Goal: Task Accomplishment & Management: Use online tool/utility

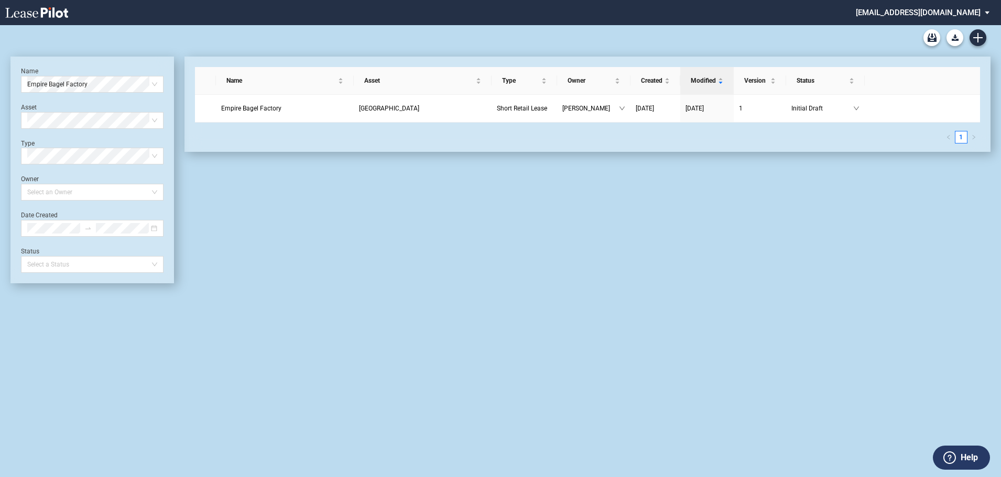
click at [46, 71] on div "Name Empire Bagel Factory" at bounding box center [92, 80] width 142 height 26
click at [46, 76] on span "Empire Bagel Factory" at bounding box center [92, 84] width 130 height 16
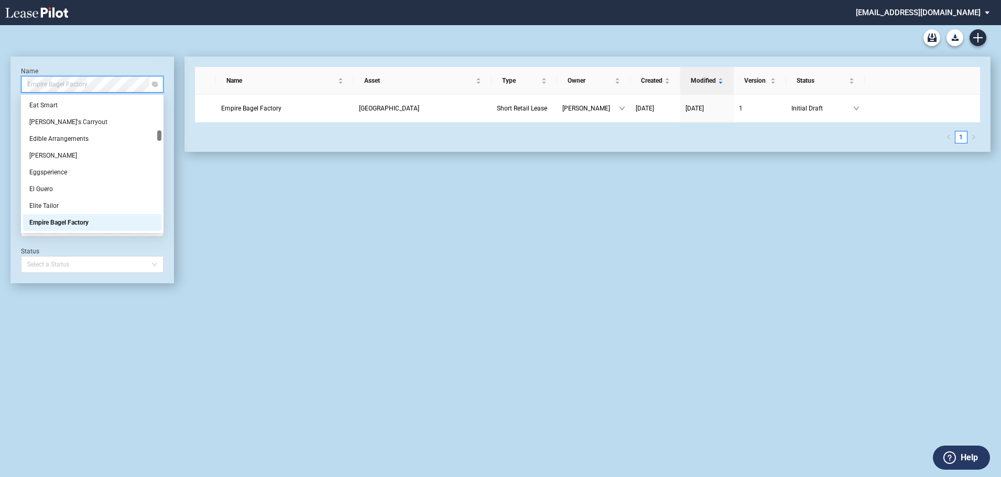
click at [46, 76] on span "Empire Bagel Factory" at bounding box center [92, 84] width 130 height 16
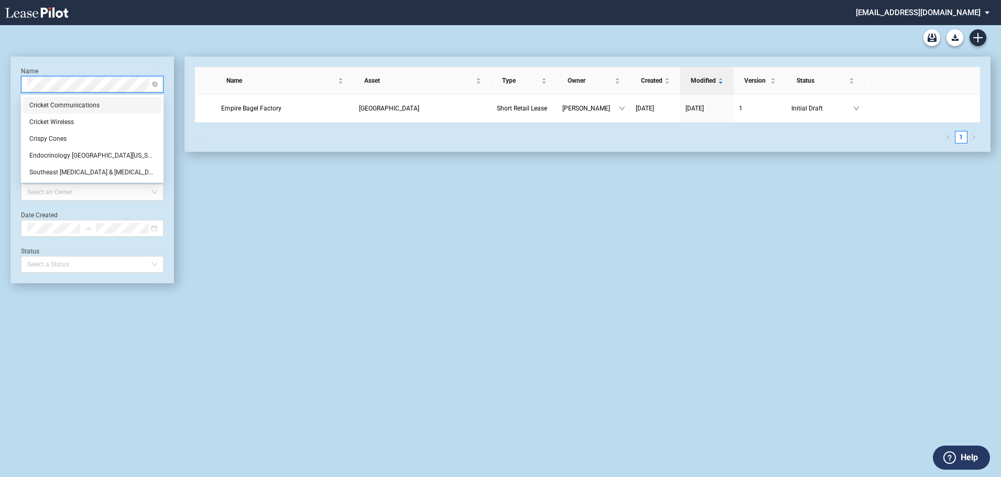
scroll to position [0, 0]
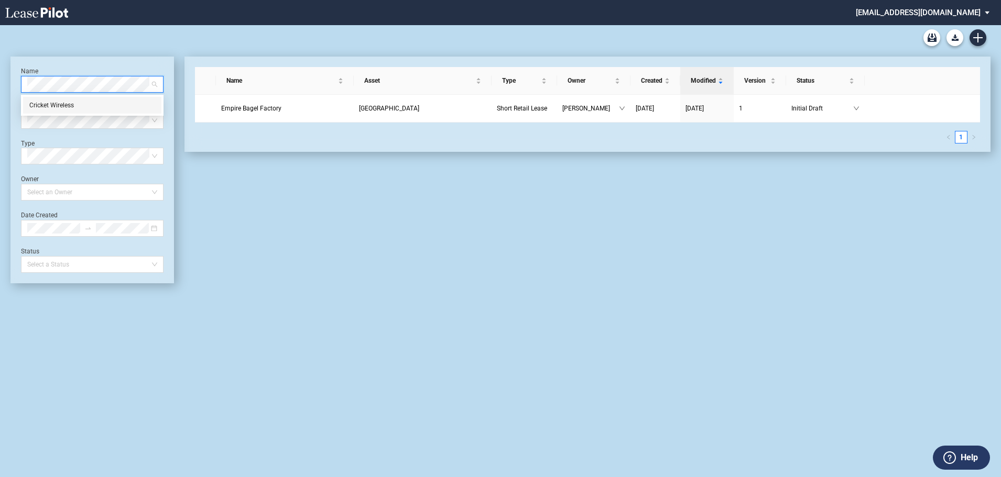
click at [38, 104] on div "Cricket Wireless" at bounding box center [92, 105] width 126 height 10
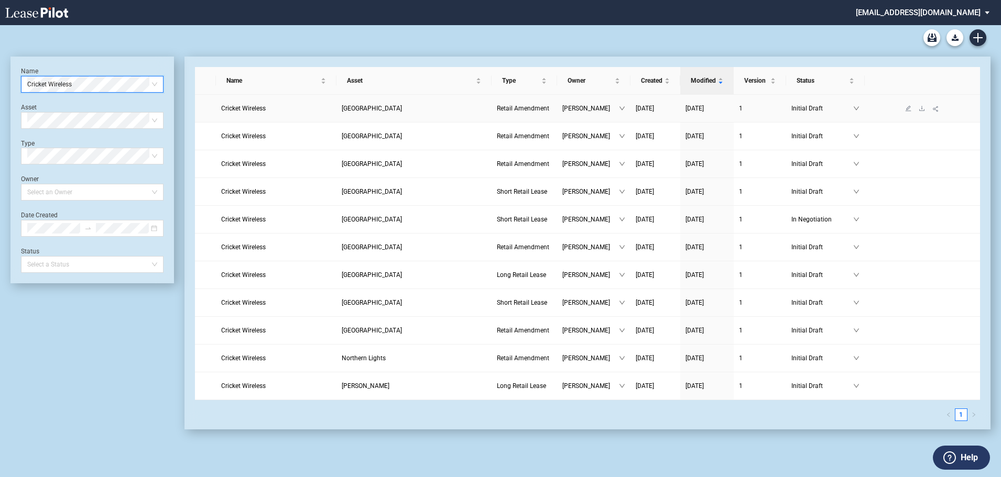
click at [383, 108] on span "[GEOGRAPHIC_DATA]" at bounding box center [372, 108] width 60 height 7
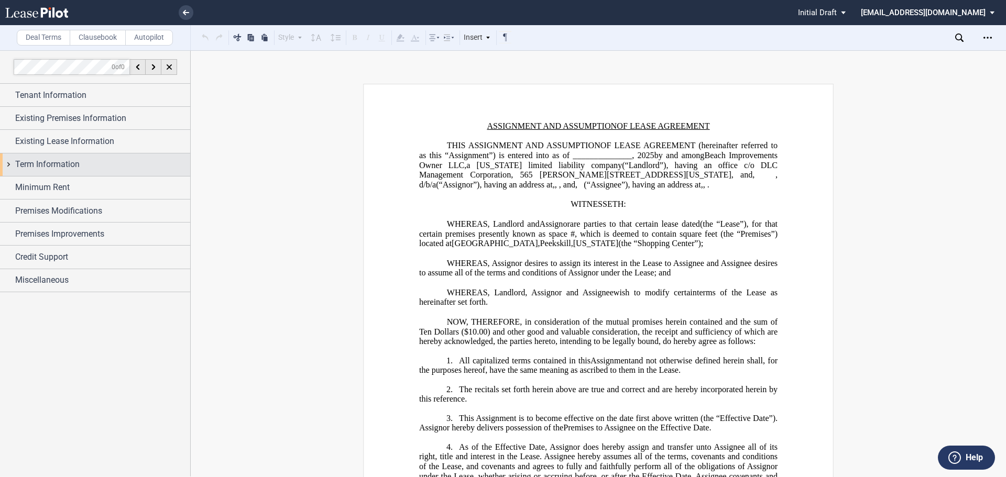
click at [98, 163] on div "Term Information" at bounding box center [102, 164] width 175 height 13
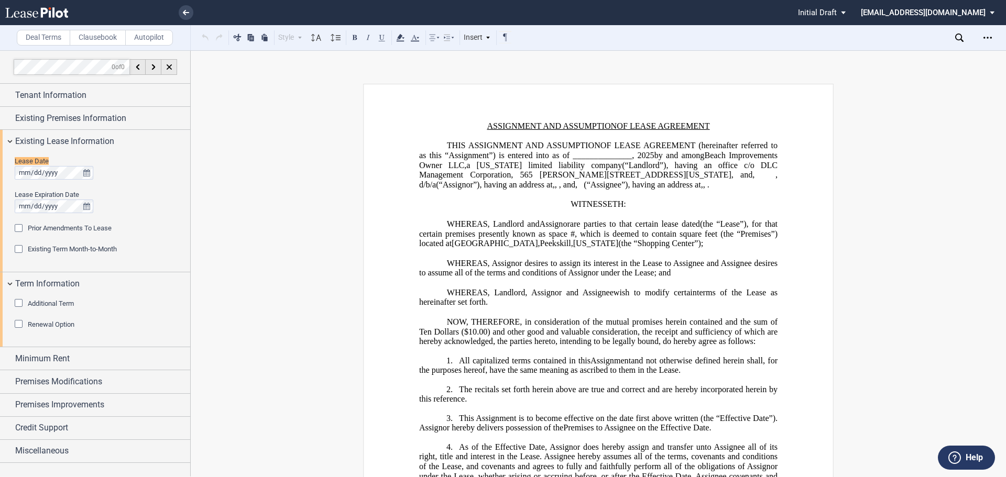
click at [566, 229] on span "Assignor" at bounding box center [555, 224] width 30 height 9
click at [477, 297] on span "WHEREAS, Landlord" at bounding box center [486, 292] width 79 height 9
click at [65, 111] on div "Existing Premises Information" at bounding box center [95, 118] width 190 height 23
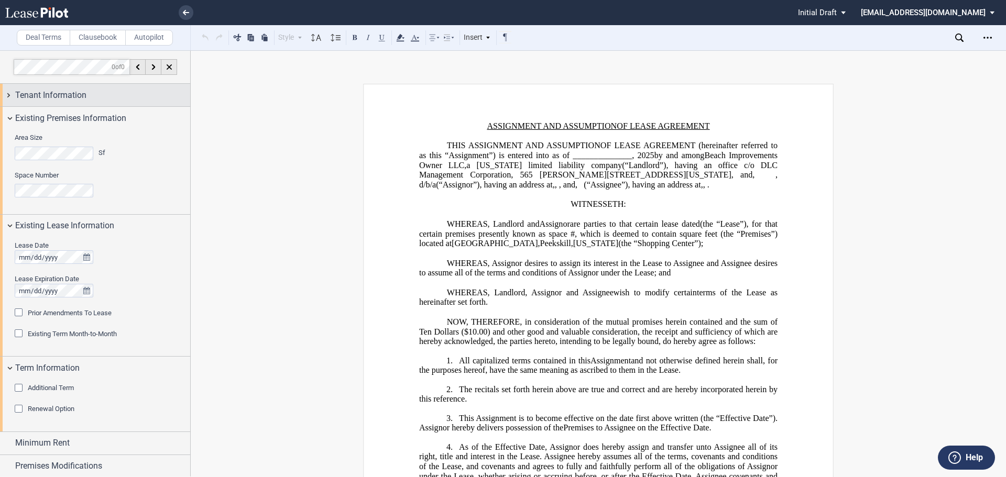
click at [67, 102] on div "Tenant Information" at bounding box center [95, 95] width 190 height 23
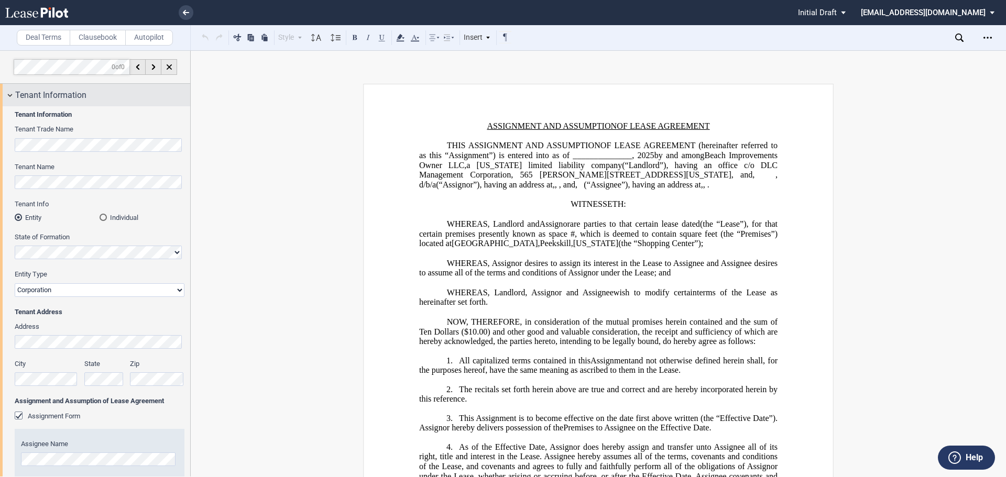
click at [67, 101] on span "Tenant Information" at bounding box center [50, 95] width 71 height 13
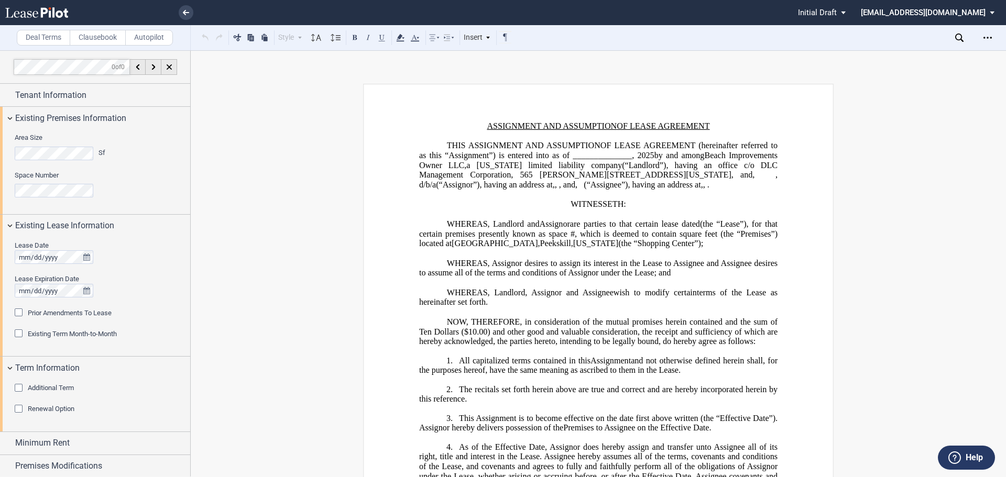
click at [49, 382] on div "Additional Term Extended Term No. 1 2 3 4 5 6 7 8 9 10 11 12 13 14 15 16 17 18 …" at bounding box center [95, 406] width 190 height 52
click at [48, 385] on span "Additional Term" at bounding box center [51, 388] width 46 height 8
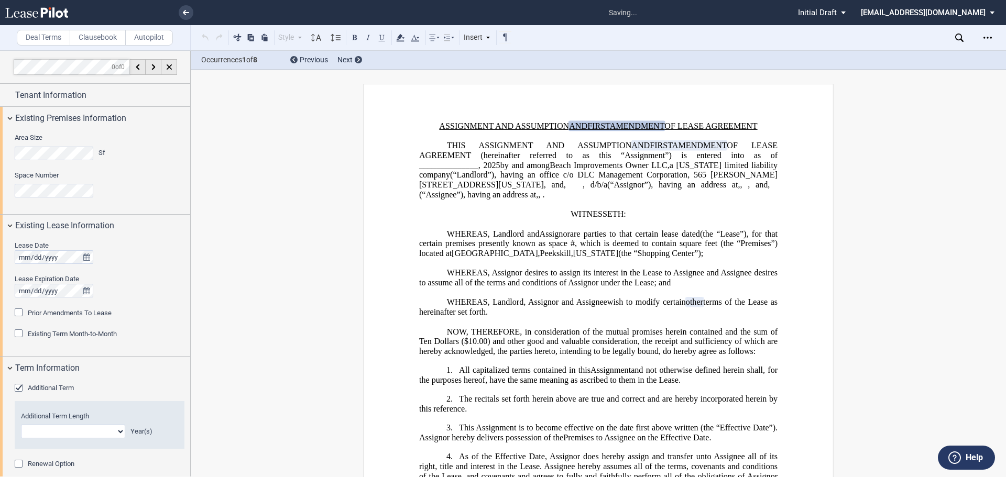
click at [48, 385] on span "Additional Term" at bounding box center [51, 388] width 46 height 8
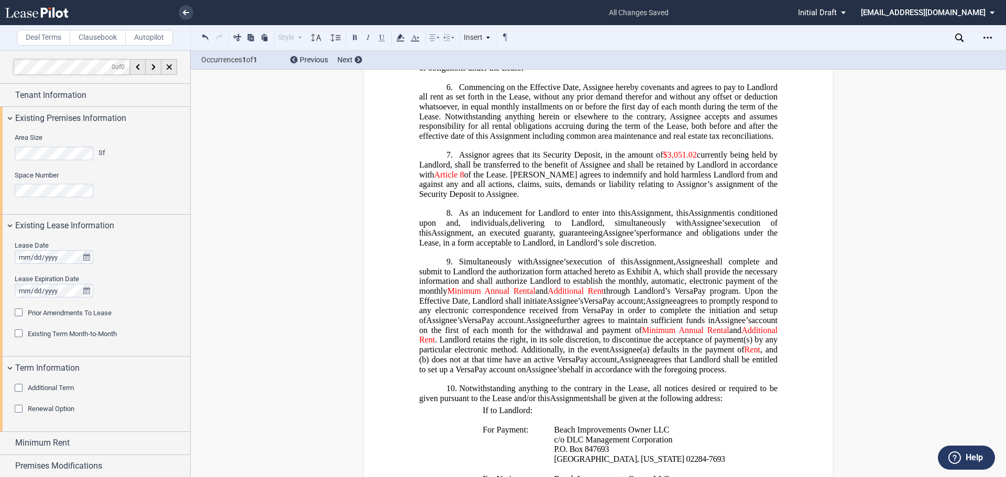
scroll to position [576, 0]
